Goal: Task Accomplishment & Management: Use online tool/utility

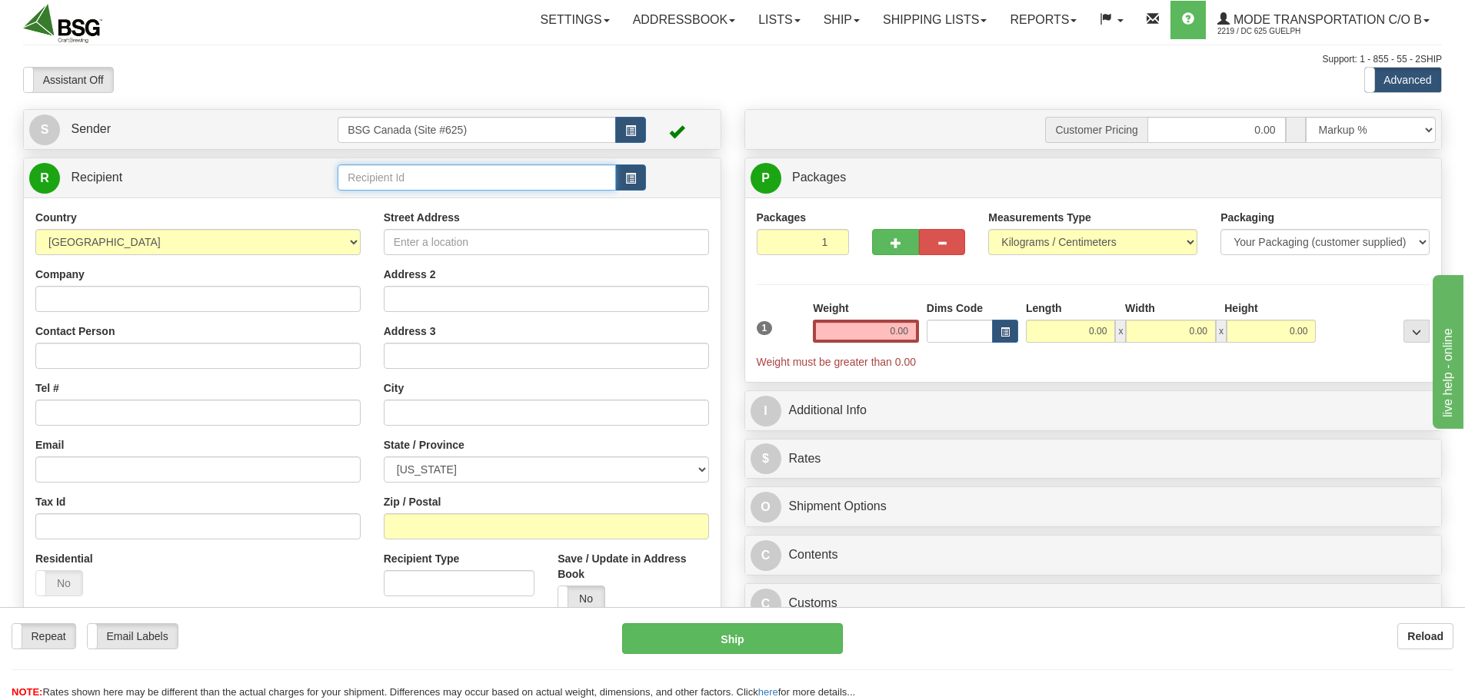
click at [455, 178] on input "text" at bounding box center [477, 178] width 278 height 26
click at [444, 188] on input "gatew" at bounding box center [477, 178] width 278 height 26
click at [454, 201] on div "[GEOGRAPHIC_DATA] (490 GORM)" at bounding box center [474, 201] width 264 height 17
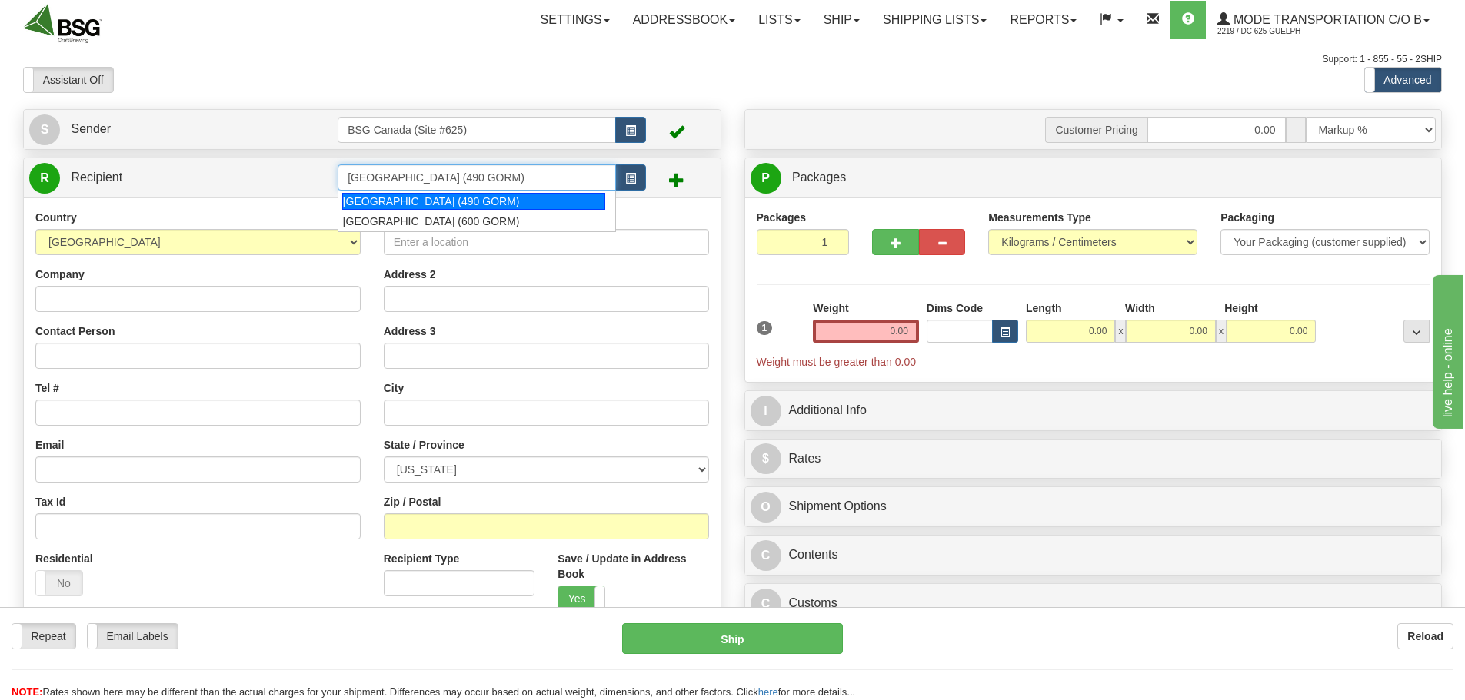
type input "[GEOGRAPHIC_DATA] (490 GORM)"
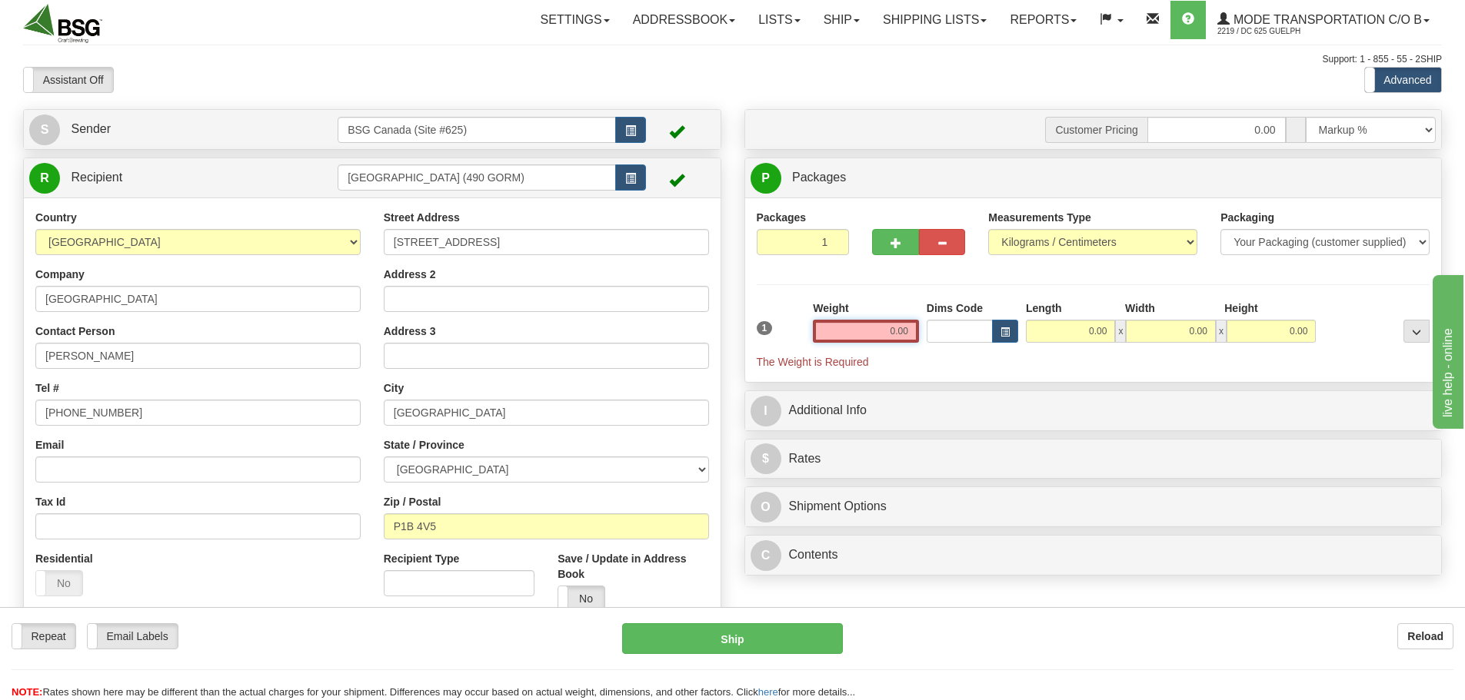
drag, startPoint x: 1017, startPoint y: 338, endPoint x: 1132, endPoint y: 335, distance: 115.4
click at [1121, 336] on div "1 Weight 0.00 Dims Code 0.00" at bounding box center [1093, 335] width 681 height 69
paste input "5194"
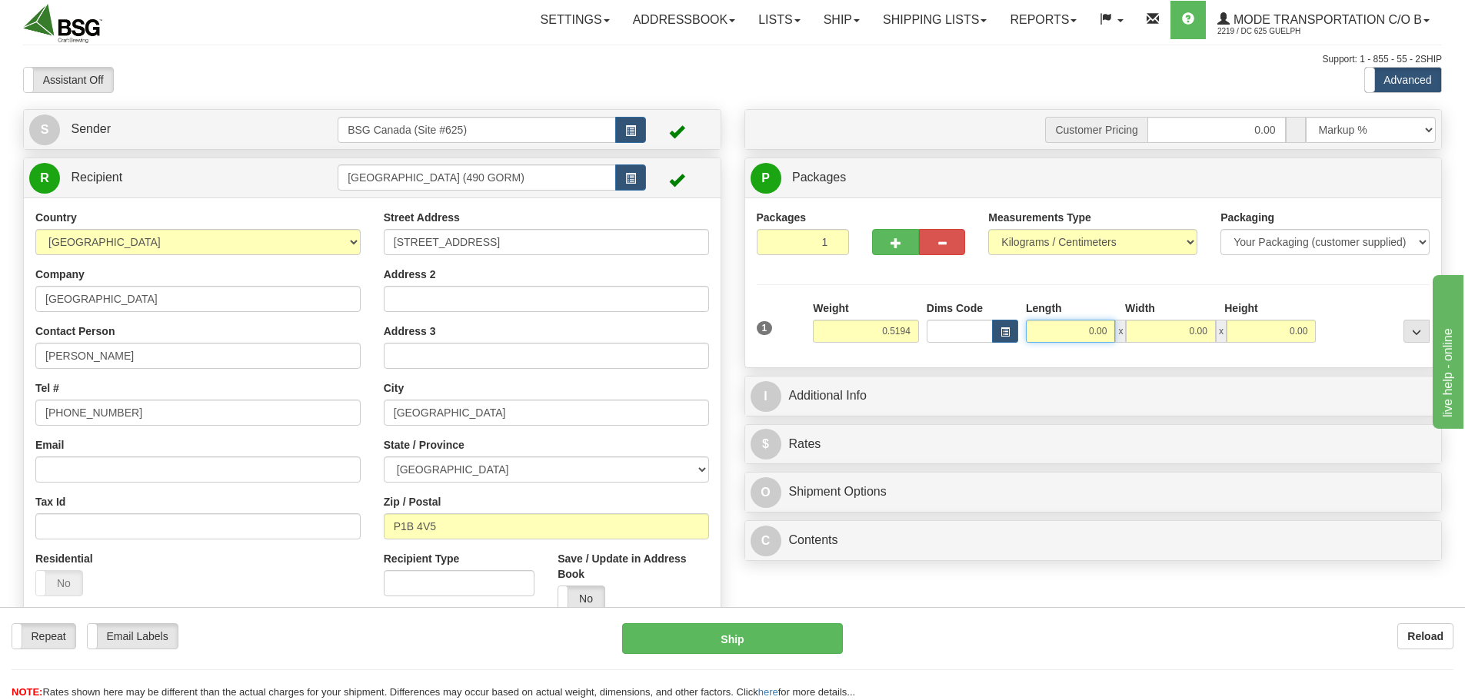
type input "0.52"
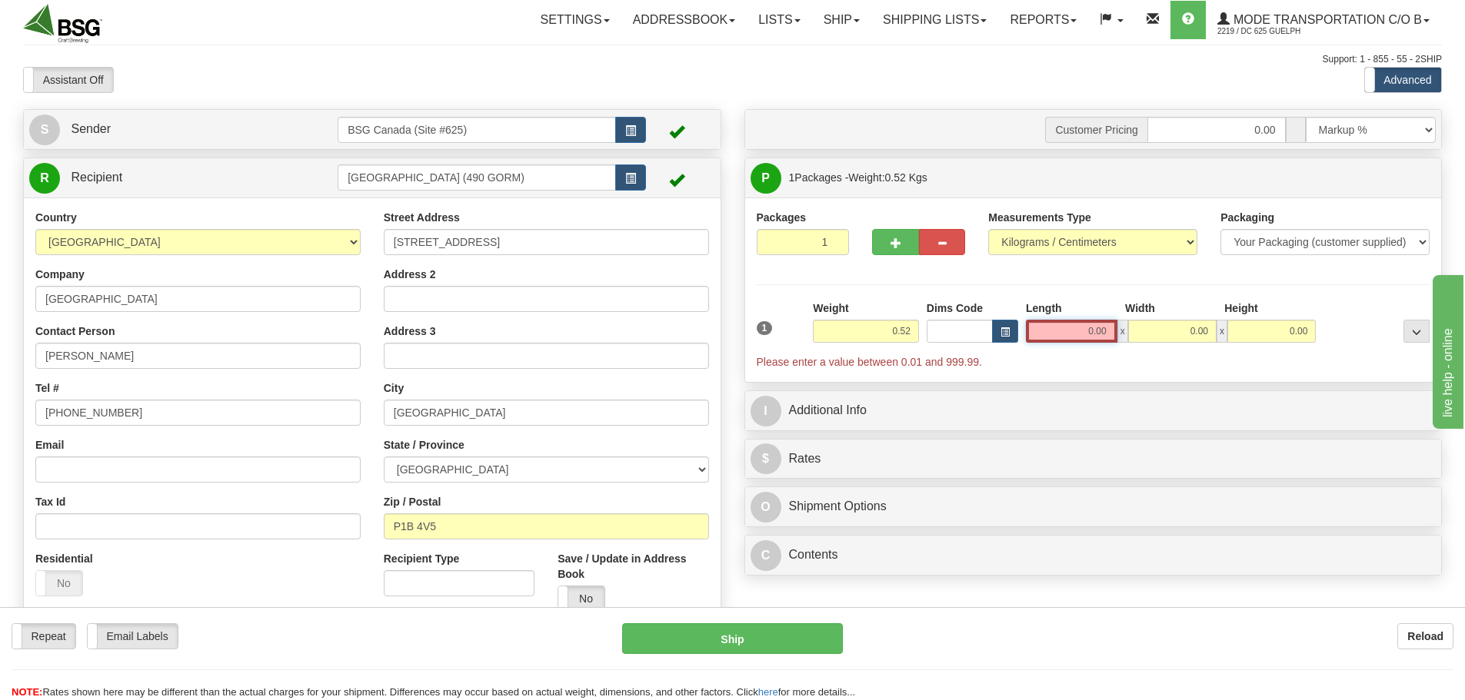
click at [1078, 340] on input "0.00" at bounding box center [1072, 331] width 92 height 23
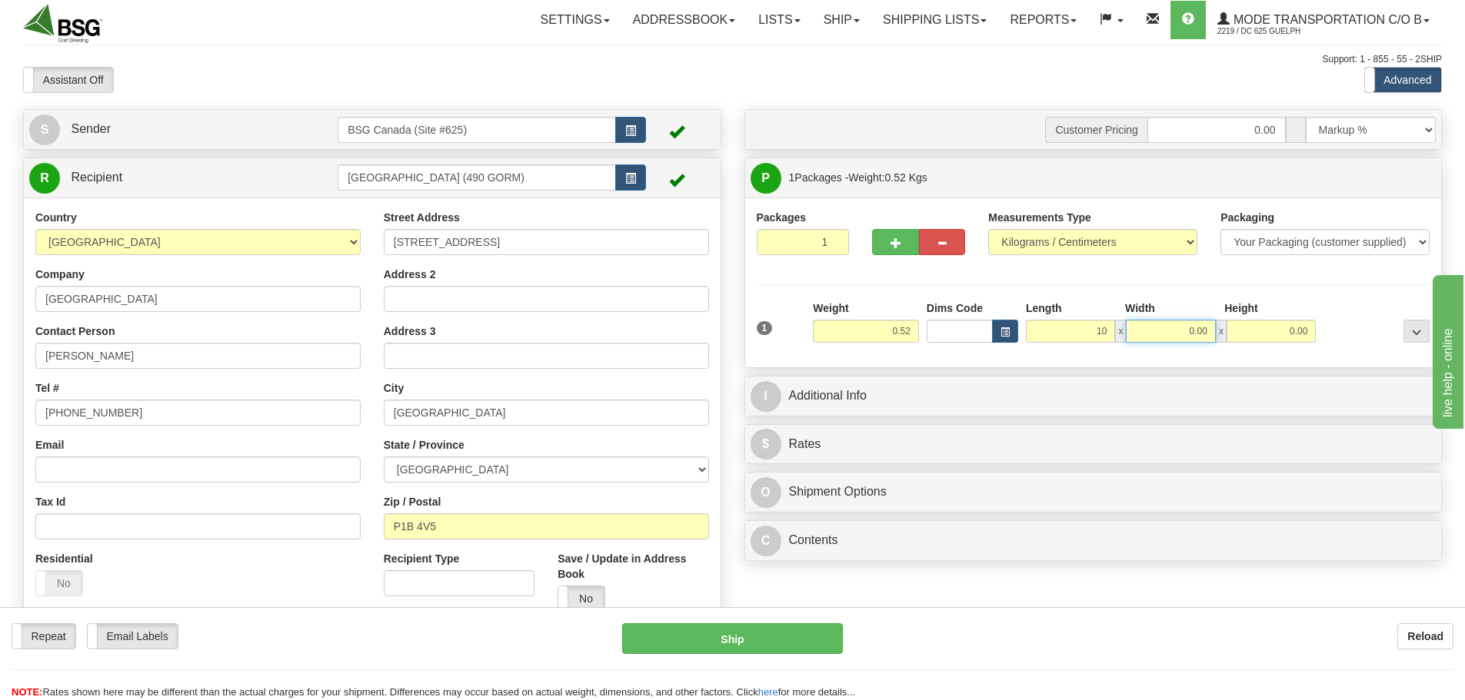
type input "10.00"
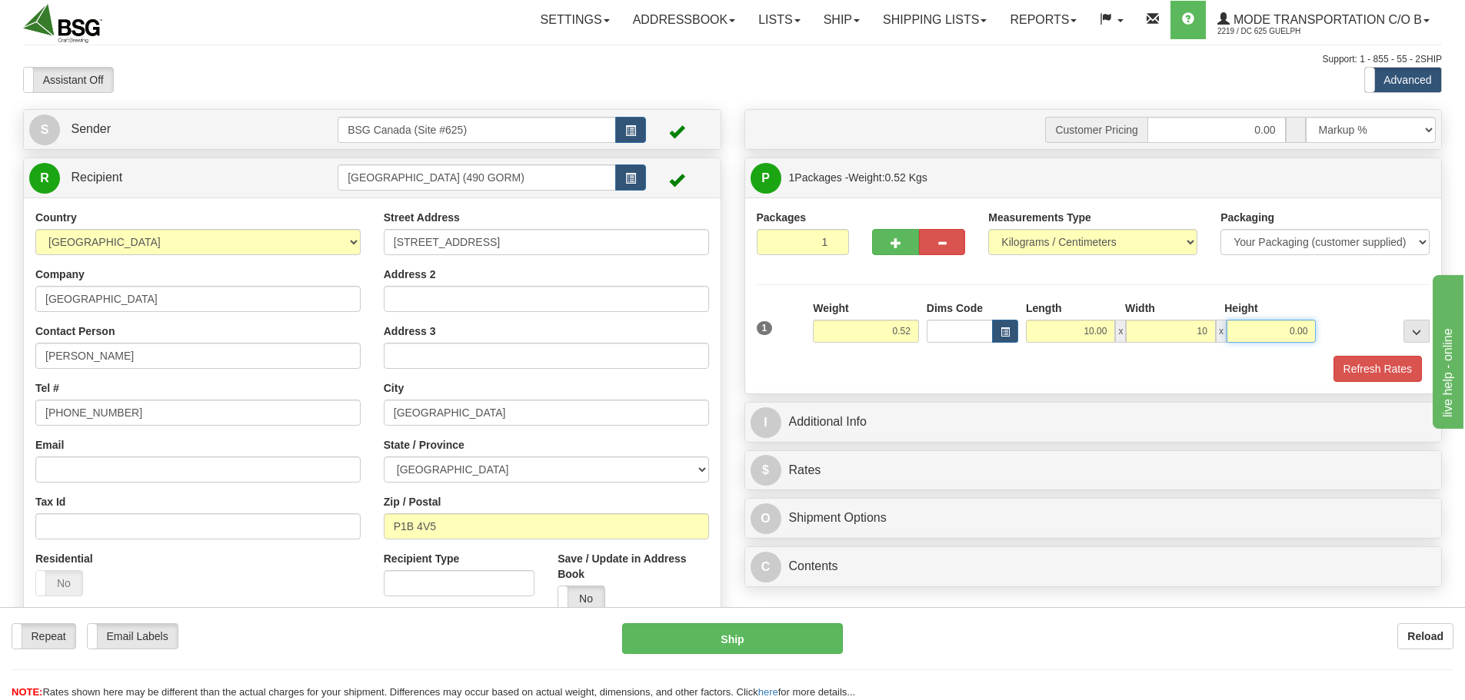
type input "10.00"
click at [1389, 364] on button "Refresh Rates" at bounding box center [1377, 369] width 88 height 26
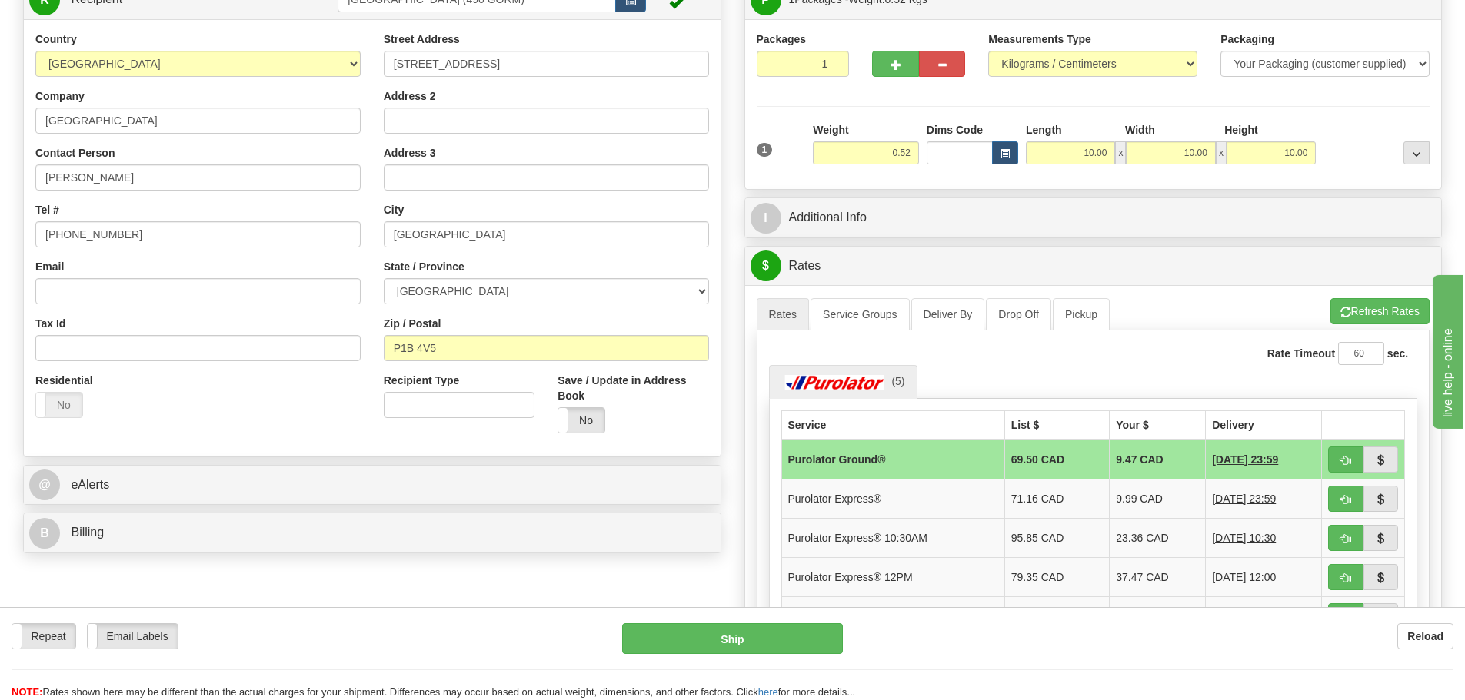
scroll to position [231, 0]
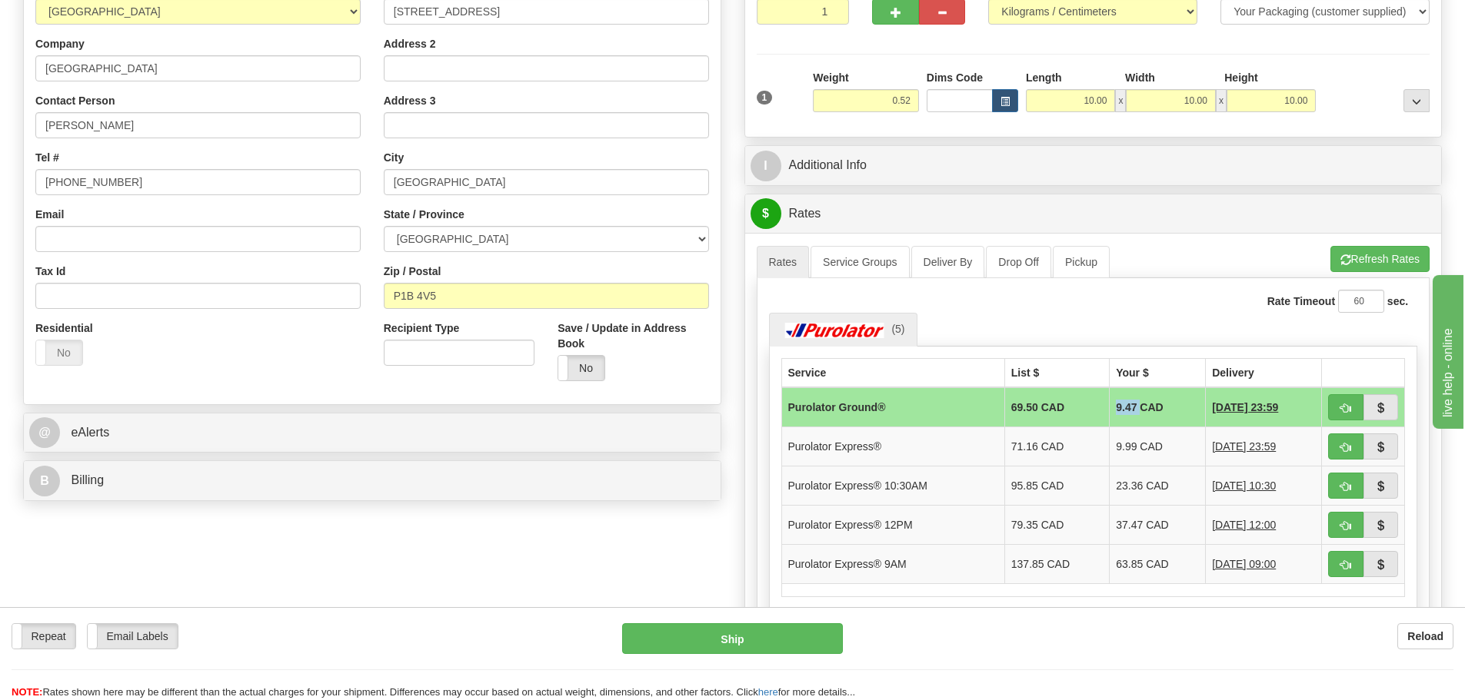
drag, startPoint x: 1096, startPoint y: 405, endPoint x: 1126, endPoint y: 408, distance: 29.3
click at [1126, 408] on td "9.47 CAD" at bounding box center [1158, 408] width 96 height 40
copy td "9.47"
